Goal: Task Accomplishment & Management: Complete application form

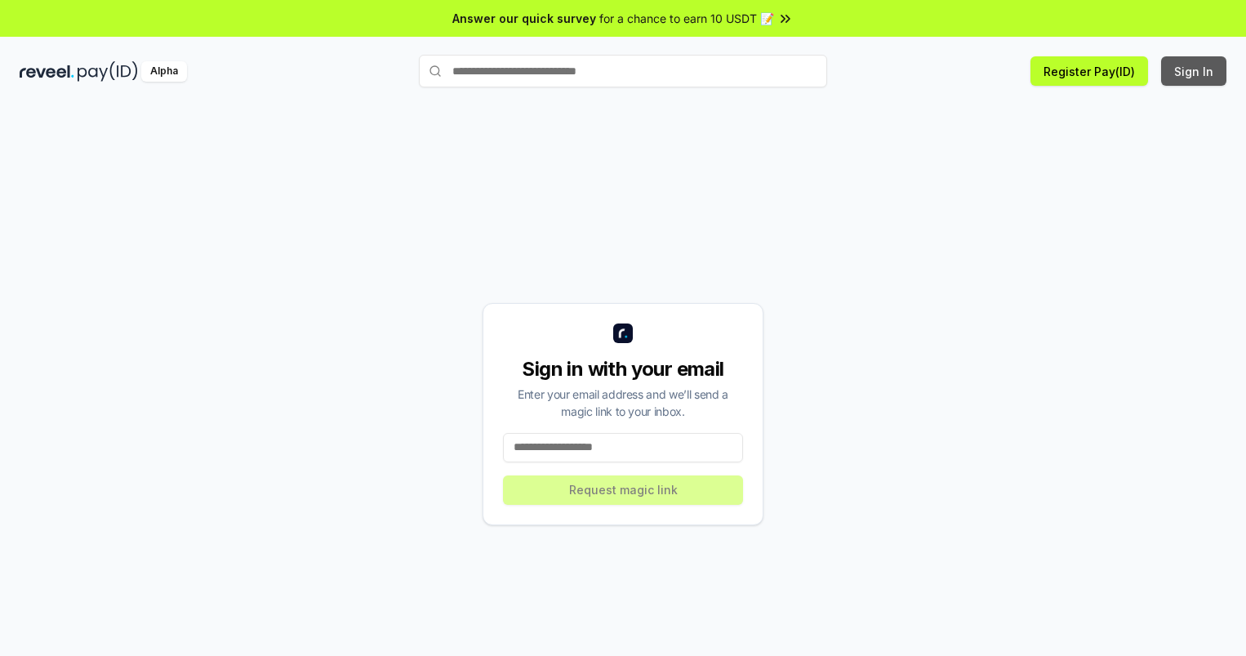
click at [1195, 71] on button "Sign In" at bounding box center [1193, 70] width 65 height 29
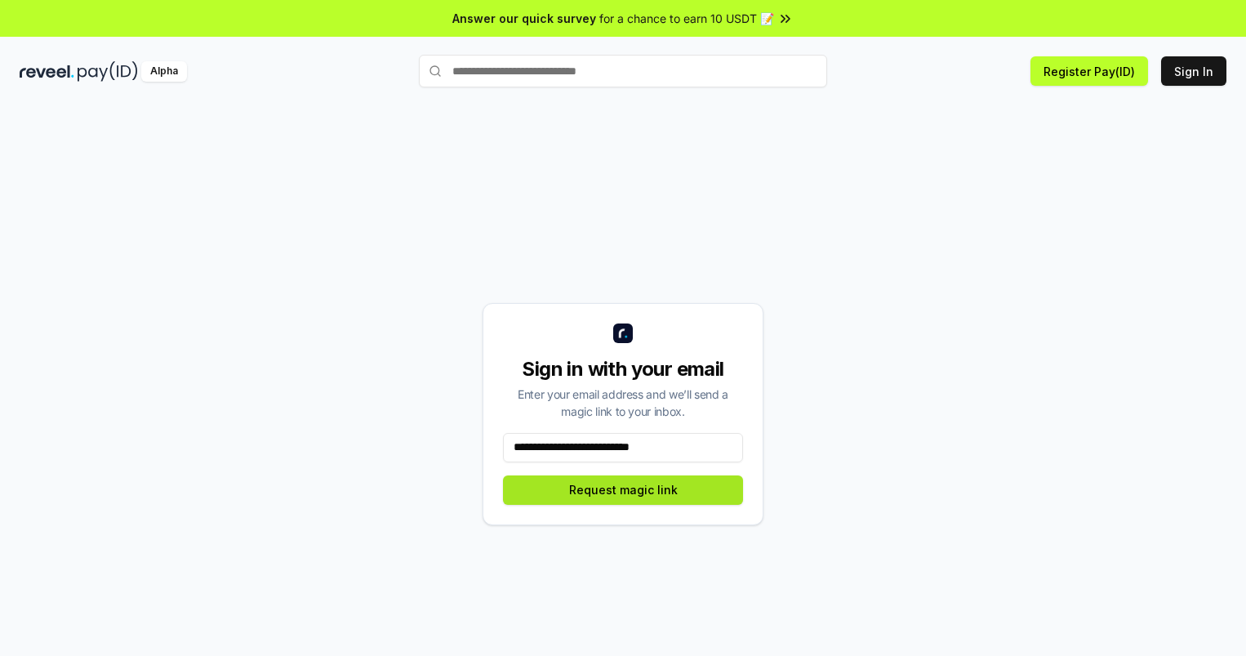
type input "**********"
click at [623, 489] on button "Request magic link" at bounding box center [623, 489] width 240 height 29
